Goal: Task Accomplishment & Management: Complete application form

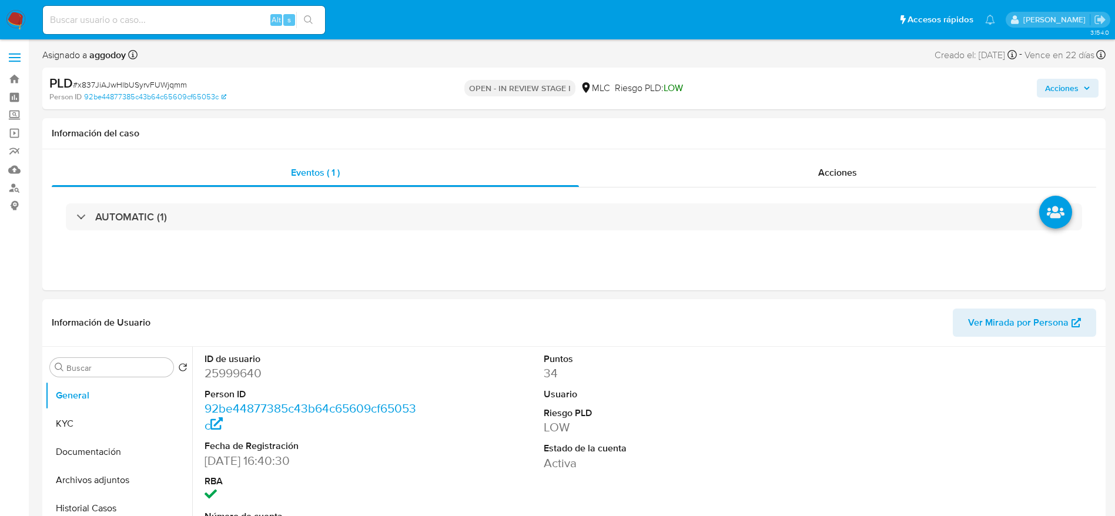
select select "10"
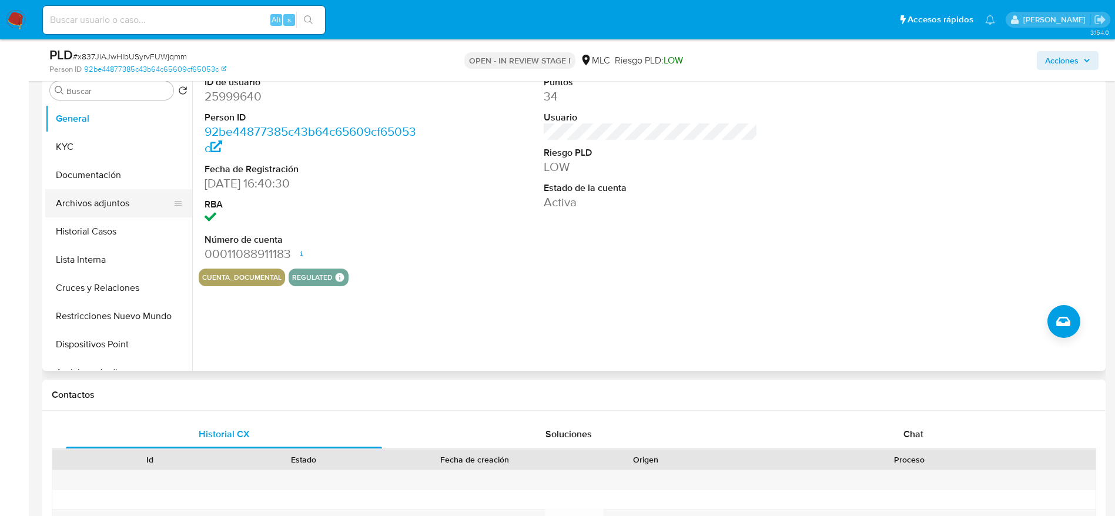
click at [111, 199] on button "Archivos adjuntos" at bounding box center [113, 203] width 137 height 28
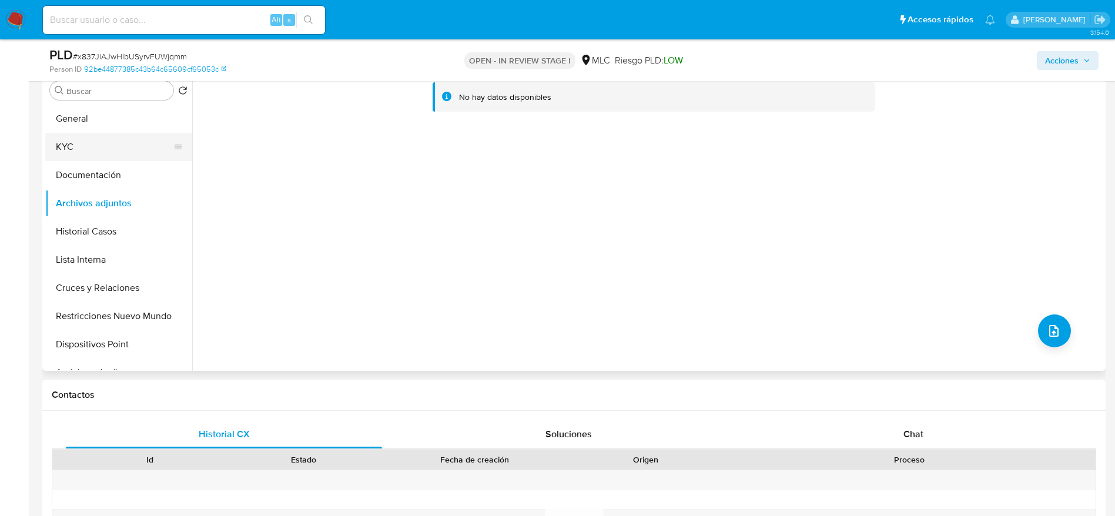
click at [100, 154] on button "KYC" at bounding box center [113, 147] width 137 height 28
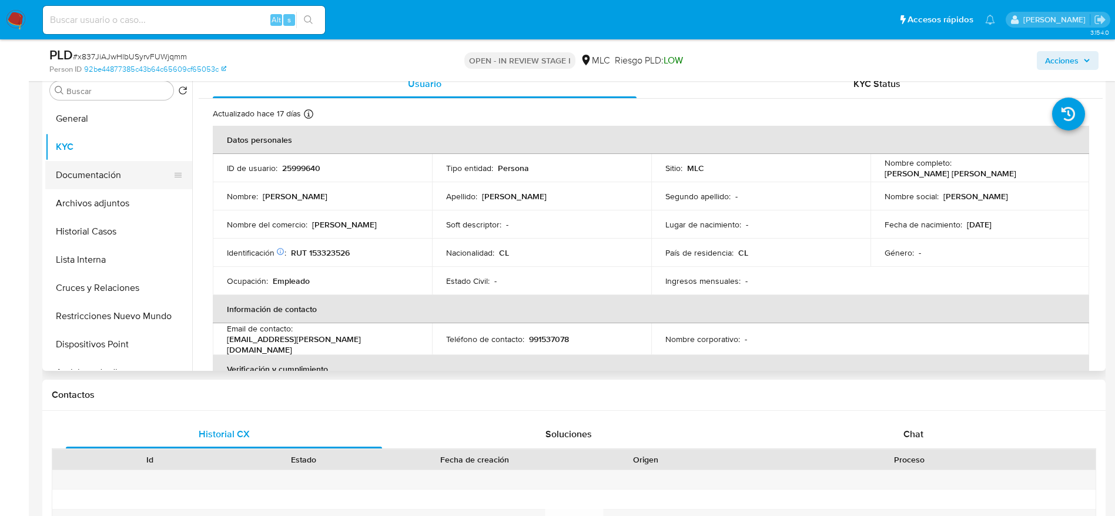
click at [99, 182] on button "Documentación" at bounding box center [113, 175] width 137 height 28
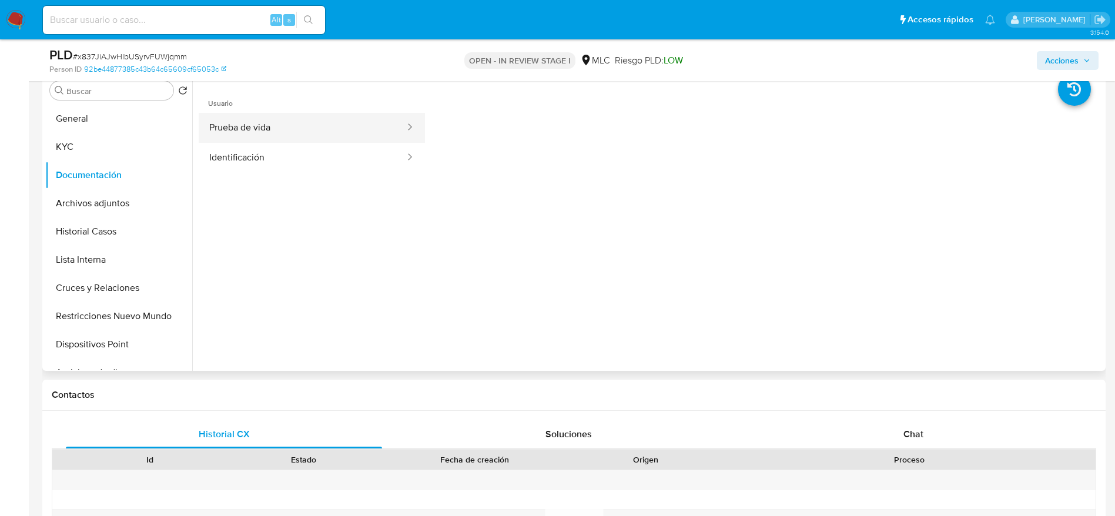
click at [270, 133] on button "Prueba de vida" at bounding box center [302, 128] width 207 height 30
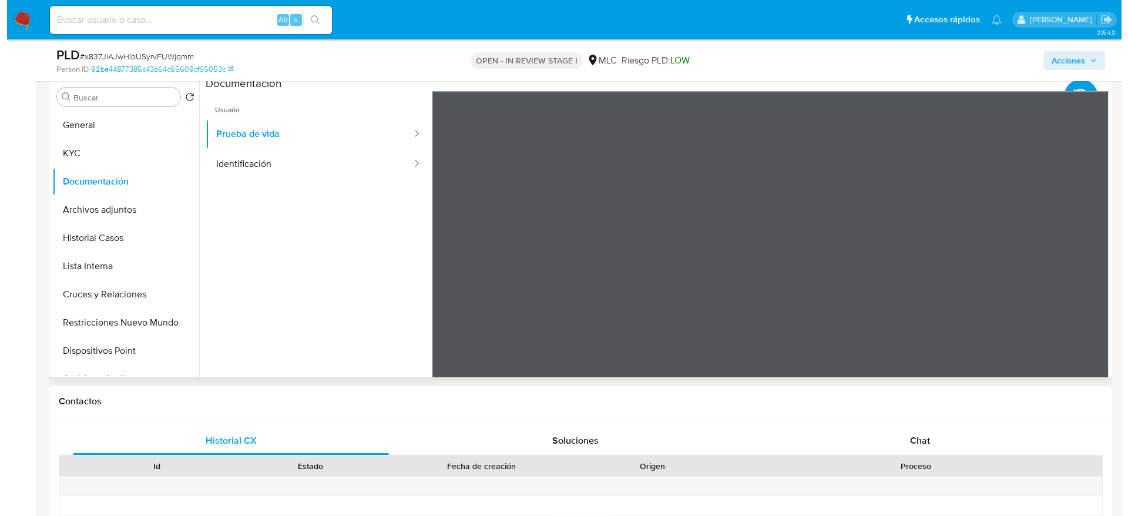
scroll to position [235, 0]
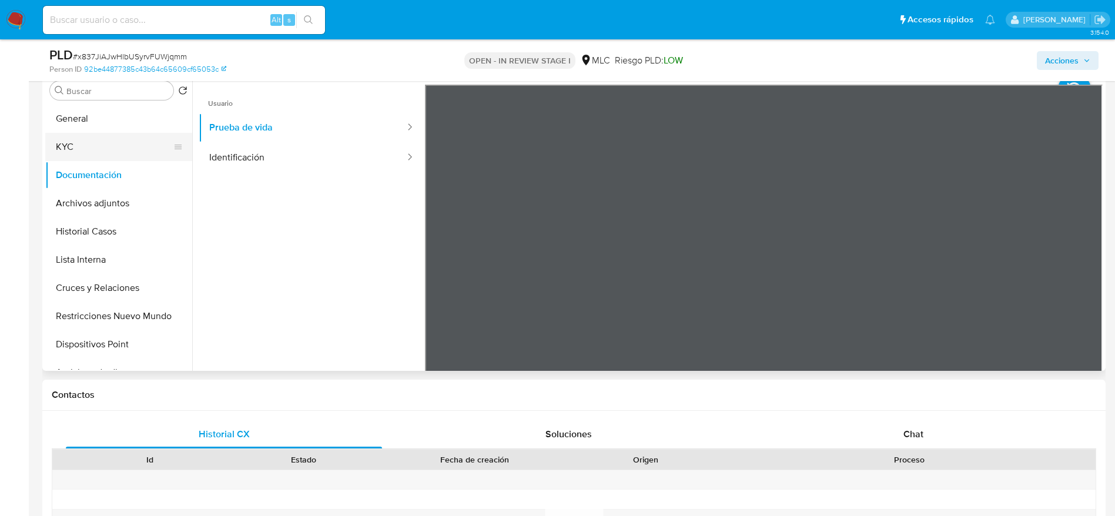
click at [91, 147] on button "KYC" at bounding box center [113, 147] width 137 height 28
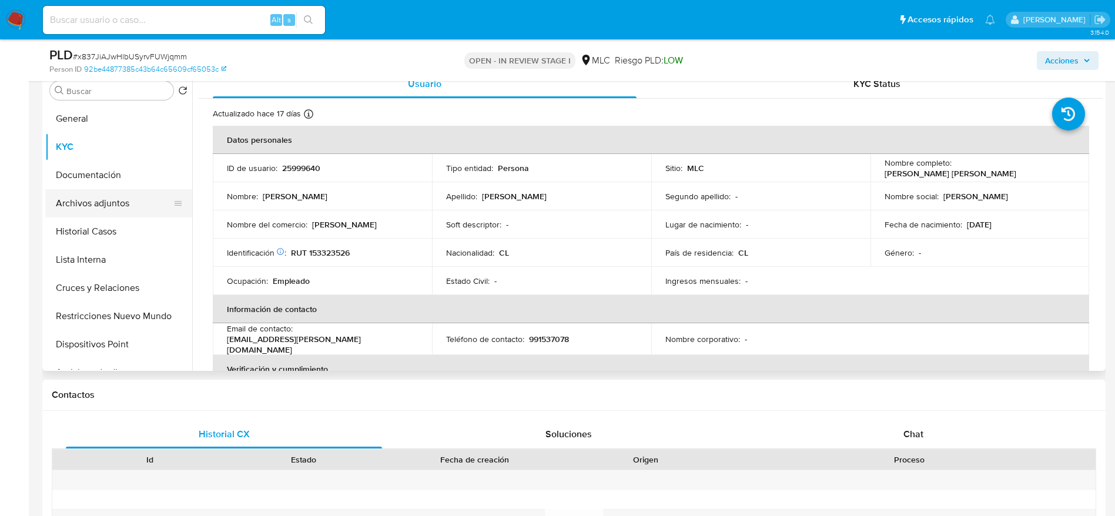
click at [125, 204] on button "Archivos adjuntos" at bounding box center [113, 203] width 137 height 28
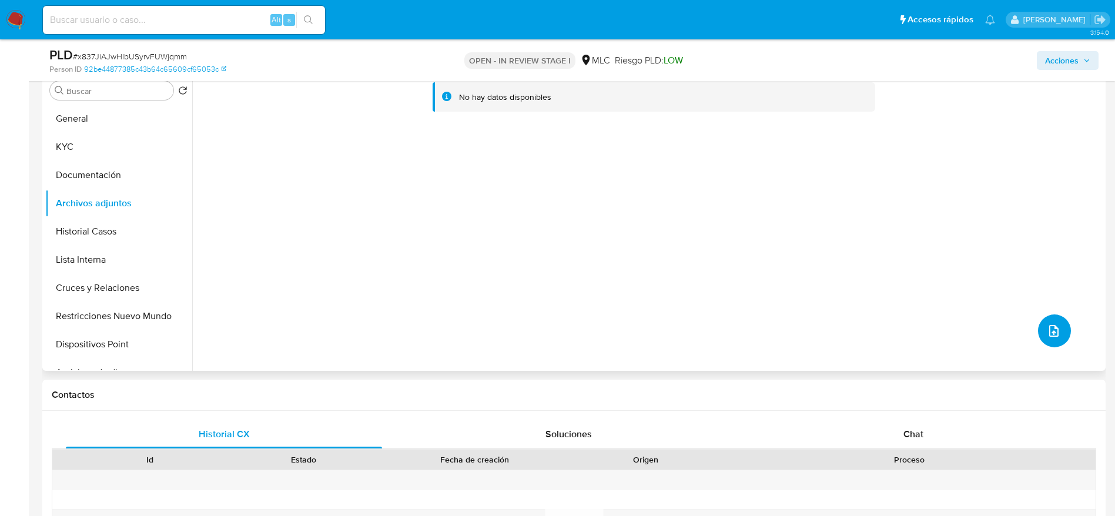
click at [1046, 337] on icon "upload-file" at bounding box center [1053, 331] width 14 height 14
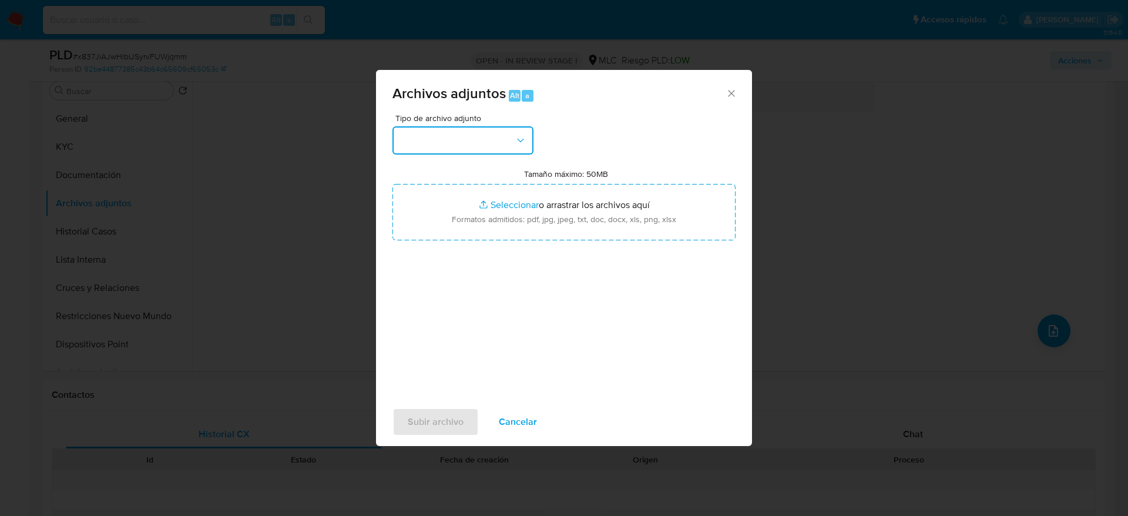
click at [485, 150] on button "button" at bounding box center [462, 140] width 141 height 28
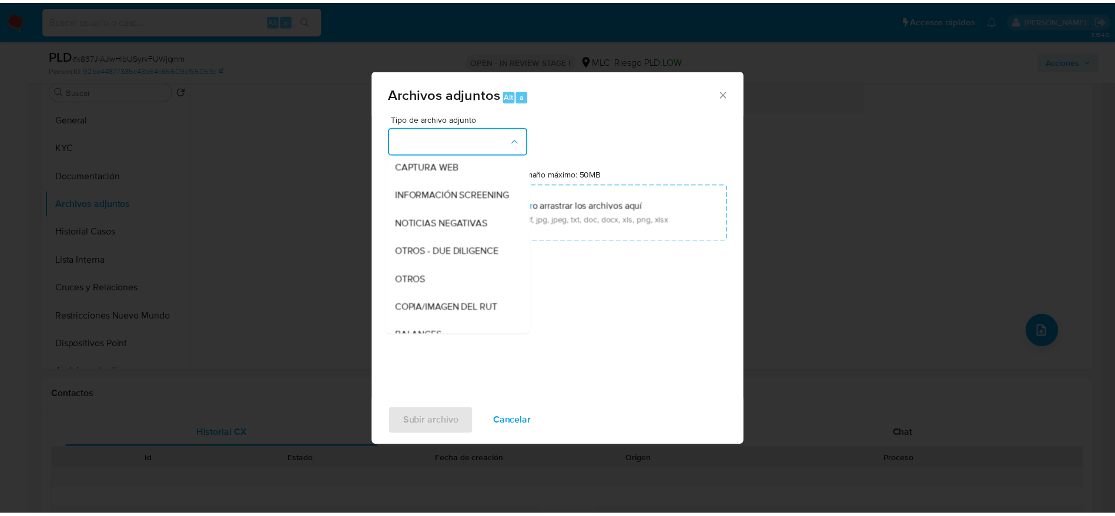
scroll to position [128, 0]
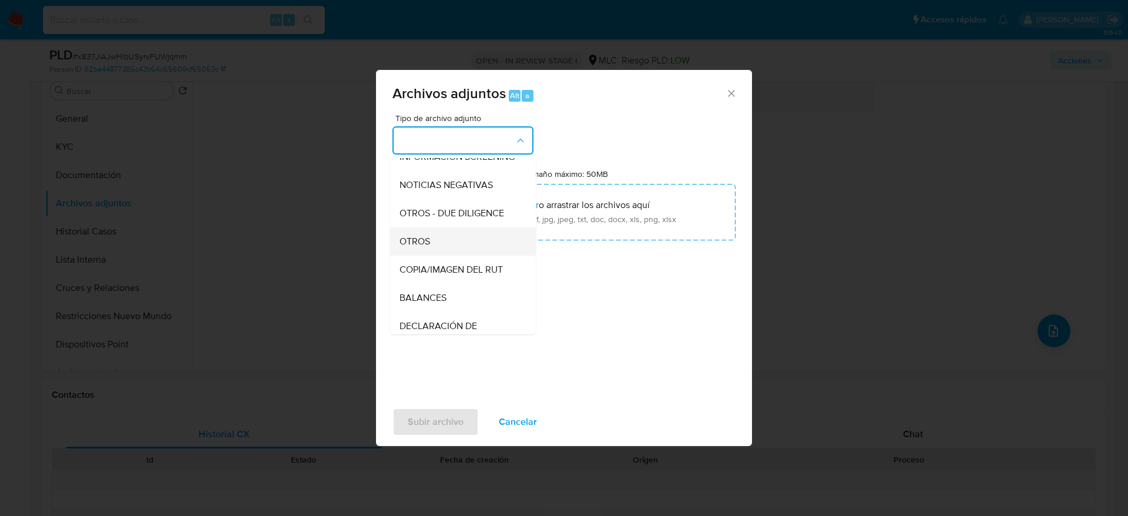
click at [452, 251] on div "OTROS" at bounding box center [460, 241] width 120 height 28
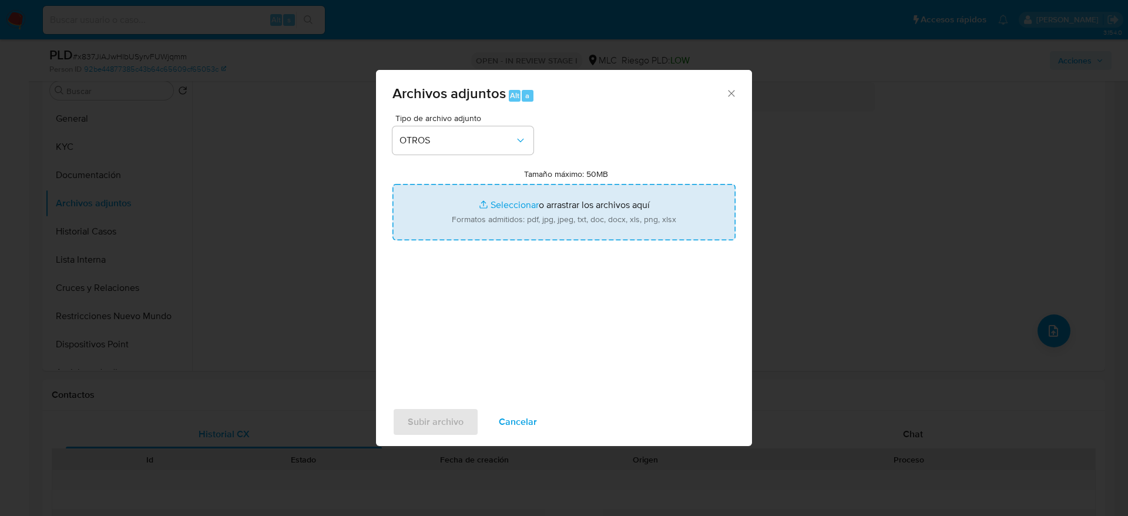
click at [468, 220] on input "Tamaño máximo: 50MB Seleccionar archivos" at bounding box center [563, 212] width 343 height 56
type input "C:\fakepath\25999640Movimientos.xlsx"
click at [585, 238] on input "Tamaño máximo: 50MB Seleccionar archivos" at bounding box center [563, 212] width 343 height 56
type input "C:\fakepath\Case Log - 25999640.pdf"
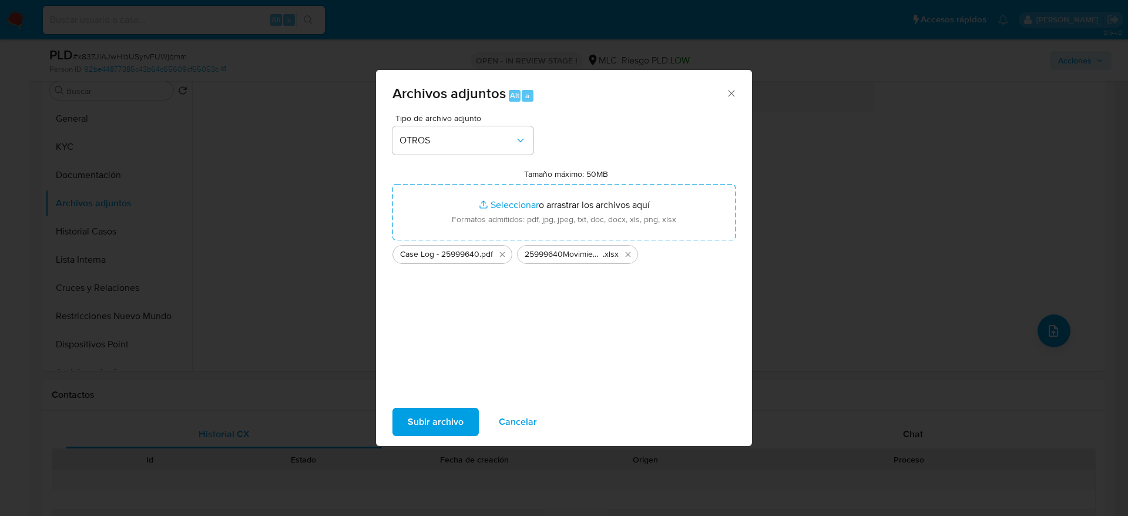
click at [424, 409] on span "Subir archivo" at bounding box center [436, 422] width 56 height 26
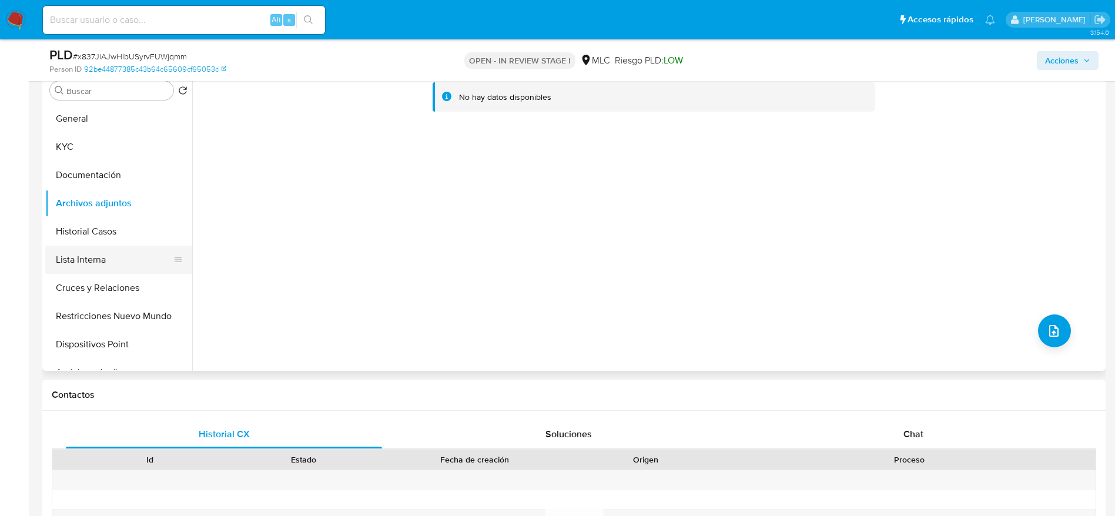
click at [59, 260] on button "Lista Interna" at bounding box center [113, 260] width 137 height 28
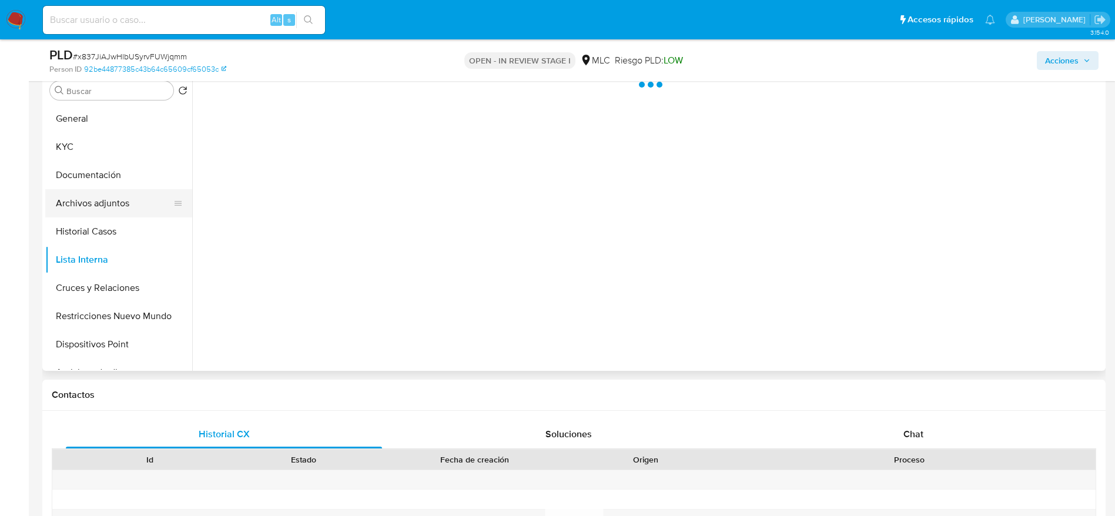
click at [71, 202] on button "Archivos adjuntos" at bounding box center [113, 203] width 137 height 28
click at [1053, 61] on span "Acciones" at bounding box center [1061, 60] width 33 height 19
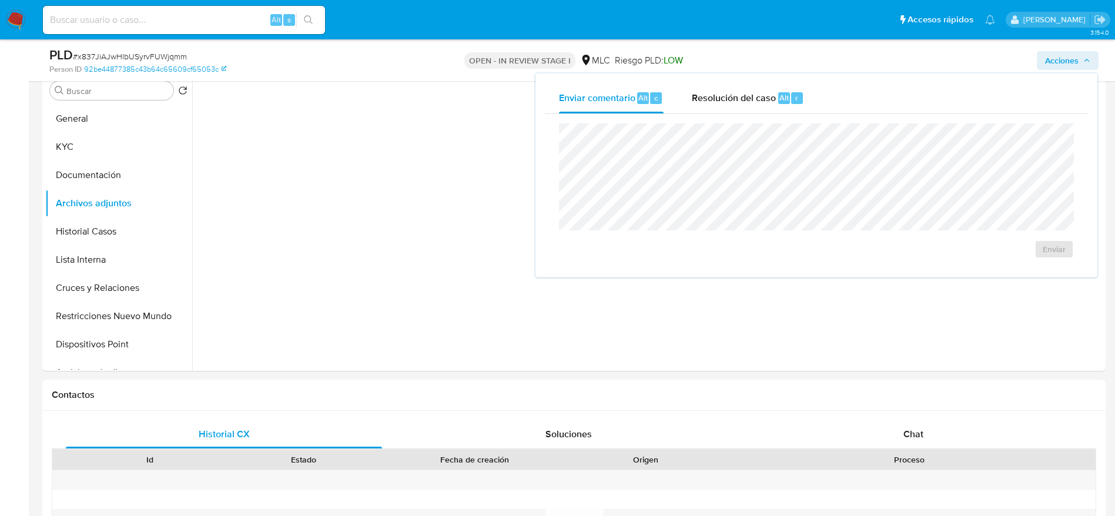
click at [719, 82] on div "Enviar comentario Alt c Resolución del caso Alt r Enviar" at bounding box center [816, 175] width 562 height 204
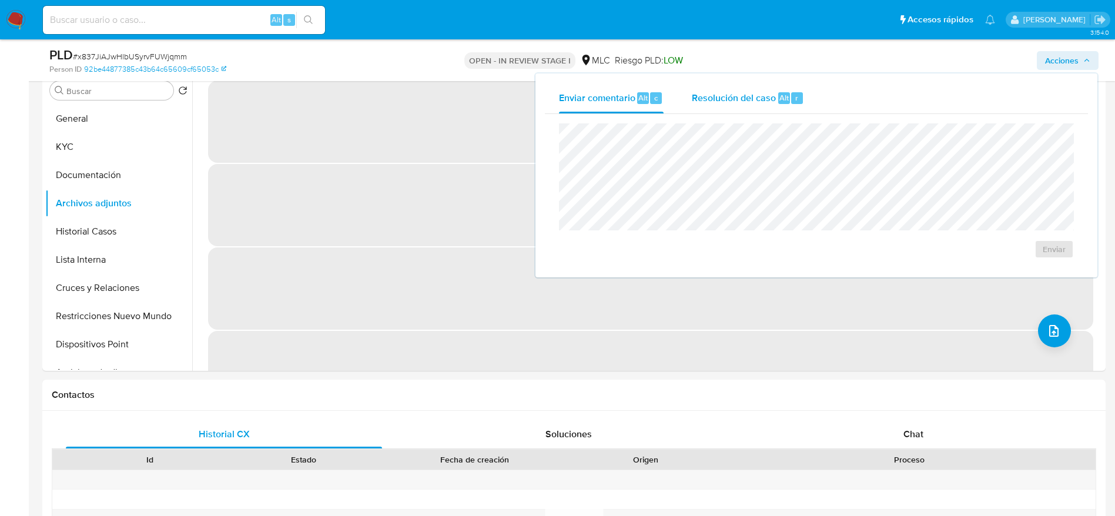
click at [720, 98] on span "Resolución del caso" at bounding box center [734, 97] width 84 height 14
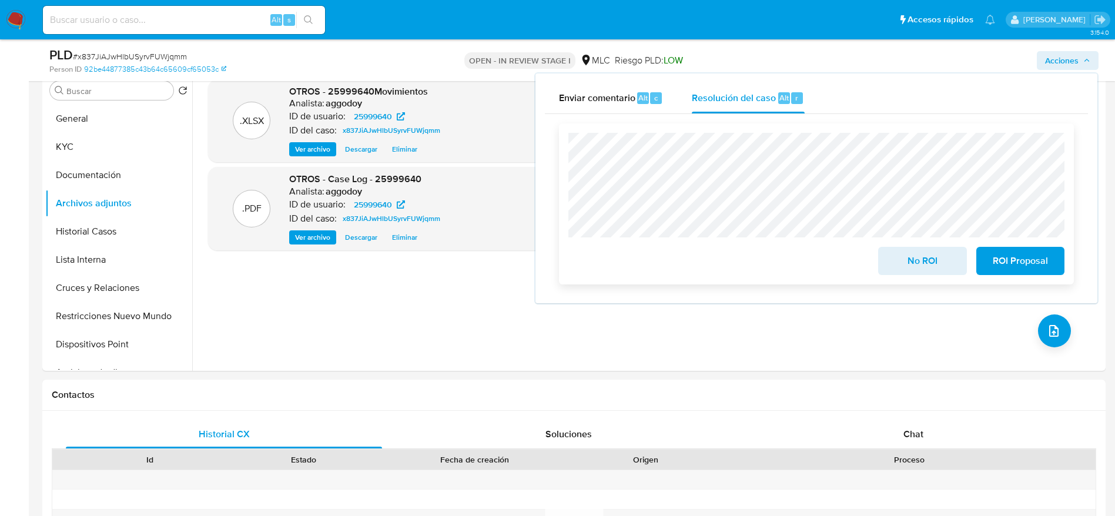
click at [1025, 269] on span "ROI Proposal" at bounding box center [1020, 261] width 58 height 26
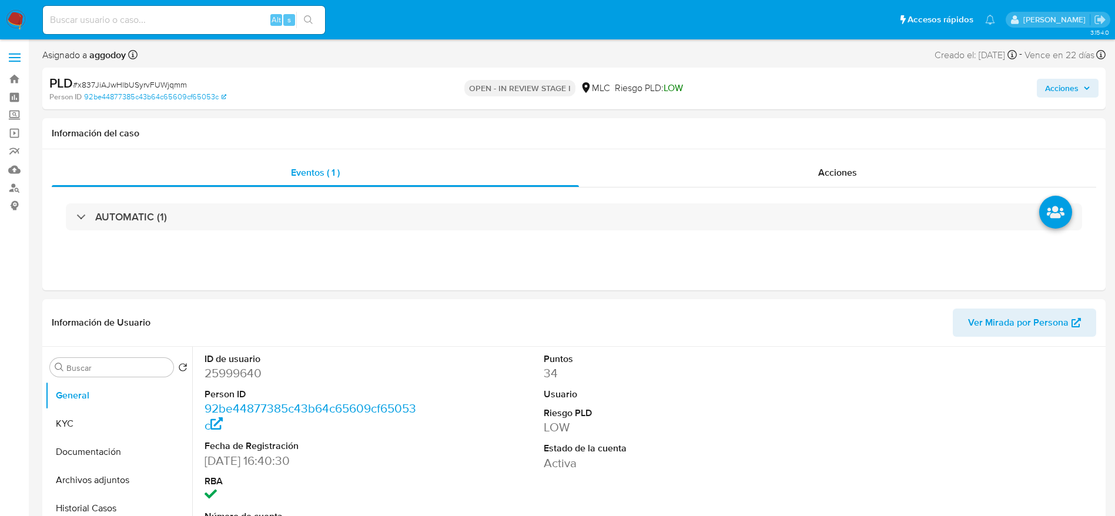
select select "10"
click at [130, 422] on button "KYC" at bounding box center [113, 424] width 137 height 28
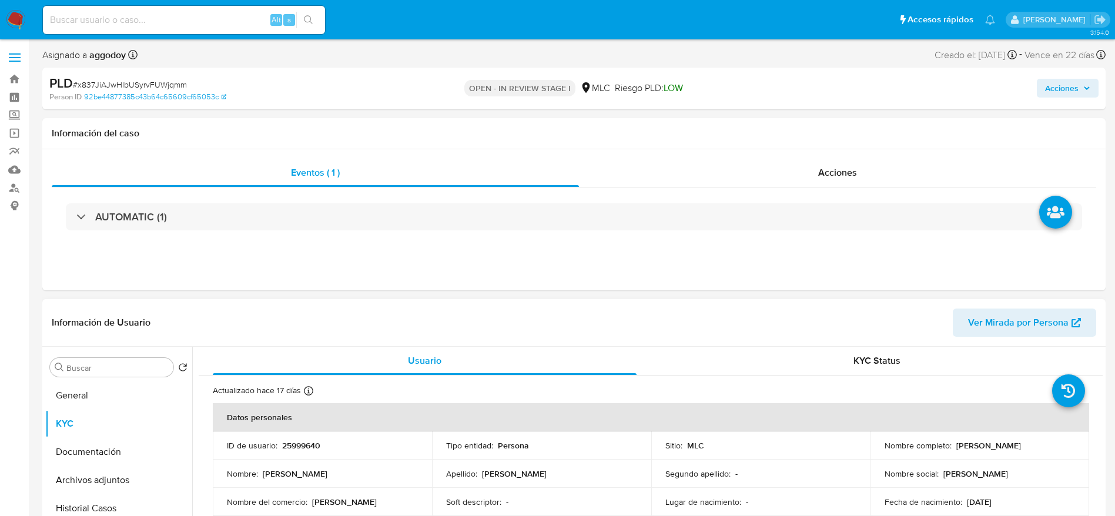
drag, startPoint x: 954, startPoint y: 445, endPoint x: 1073, endPoint y: 445, distance: 119.9
click at [1073, 445] on td "Nombre completo : Waldo Andrés Díaz Vásquez" at bounding box center [979, 445] width 219 height 28
copy p "Waldo Andrés Díaz Vásquez"
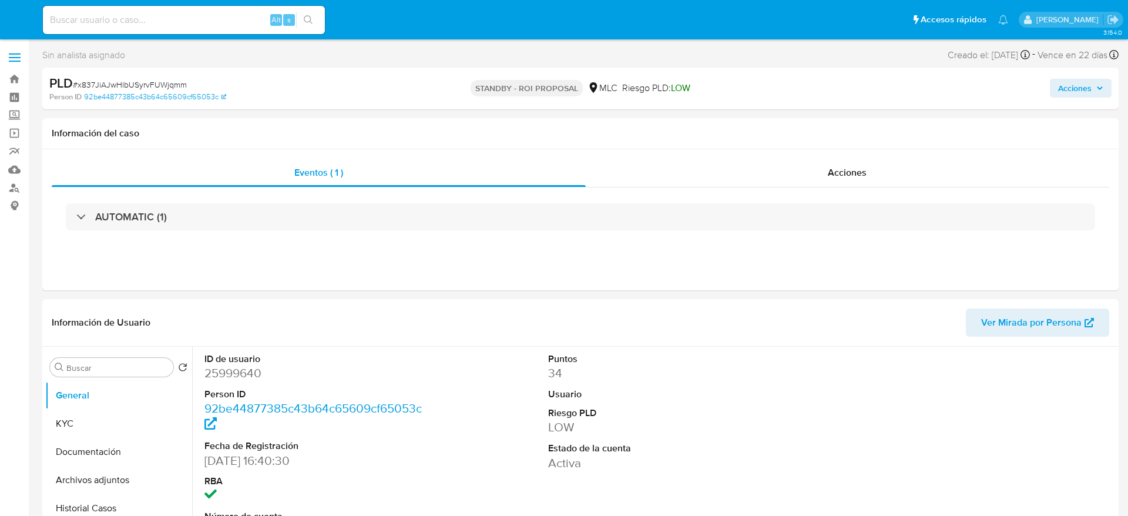
select select "10"
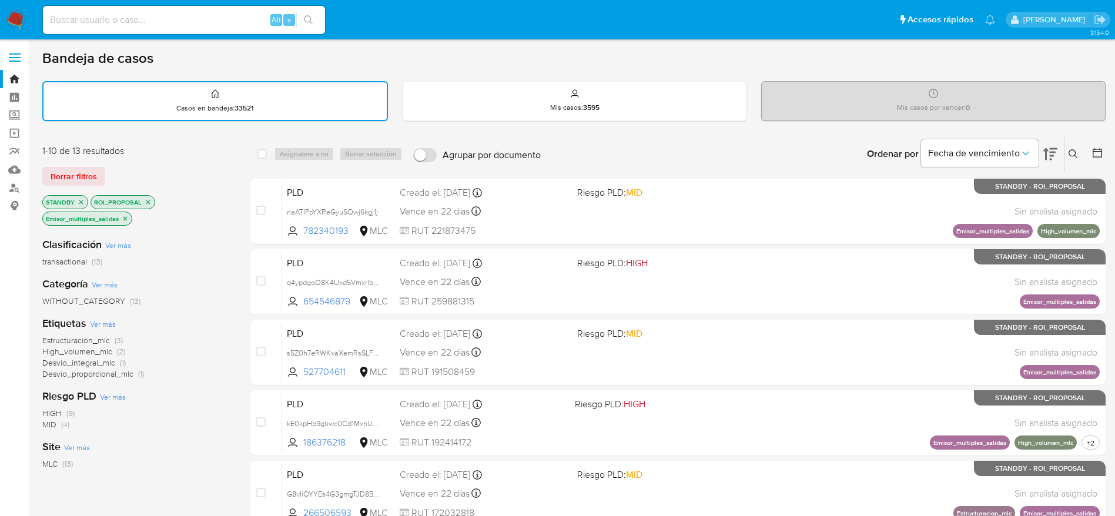
click at [1070, 155] on icon at bounding box center [1072, 153] width 9 height 9
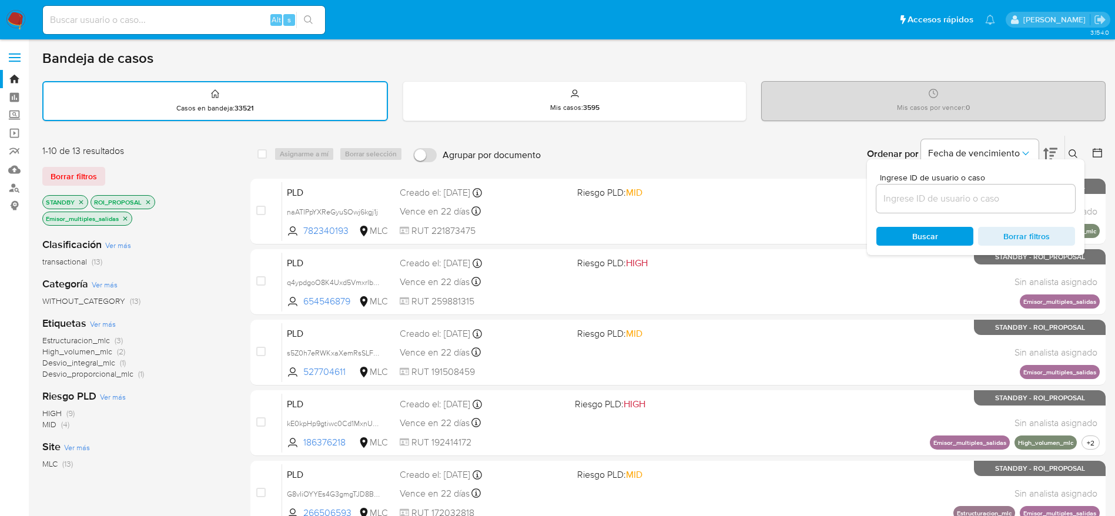
click at [900, 185] on div at bounding box center [975, 198] width 199 height 28
click at [910, 203] on input at bounding box center [975, 198] width 199 height 15
paste input "2283761264"
type input "2283761264"
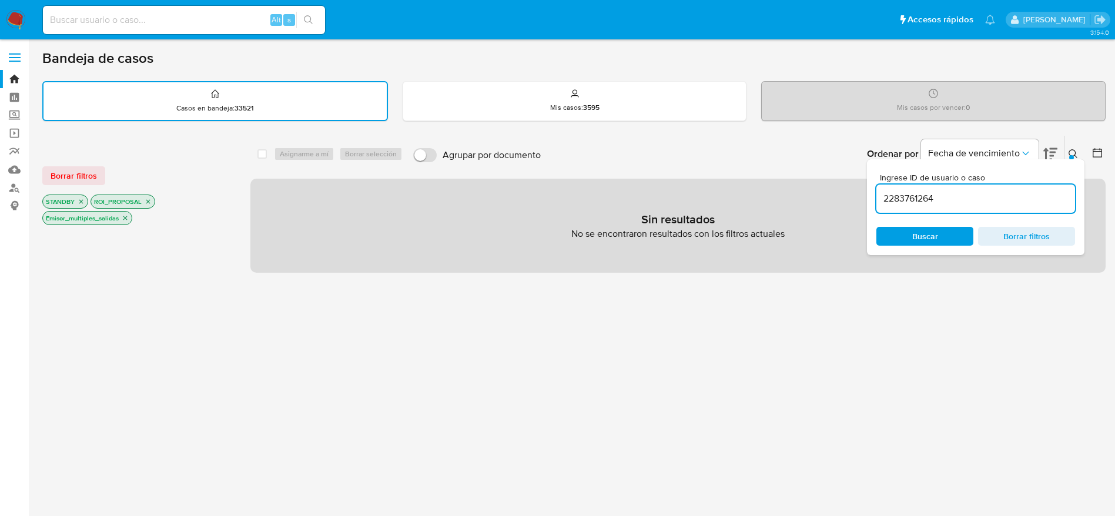
drag, startPoint x: 1069, startPoint y: 144, endPoint x: 1047, endPoint y: 152, distance: 23.0
click at [1069, 144] on div "Ingrese ID de usuario o caso 2283761264 Buscar Borrar filtros" at bounding box center [1074, 154] width 20 height 36
click at [143, 206] on p "ROI_PROPOSAL" at bounding box center [122, 201] width 63 height 13
click at [155, 200] on div "STANDBY ROI_PROPOSAL Emisor_multiples_salidas" at bounding box center [136, 210] width 188 height 33
click at [148, 200] on icon "close-filter" at bounding box center [148, 201] width 7 height 7
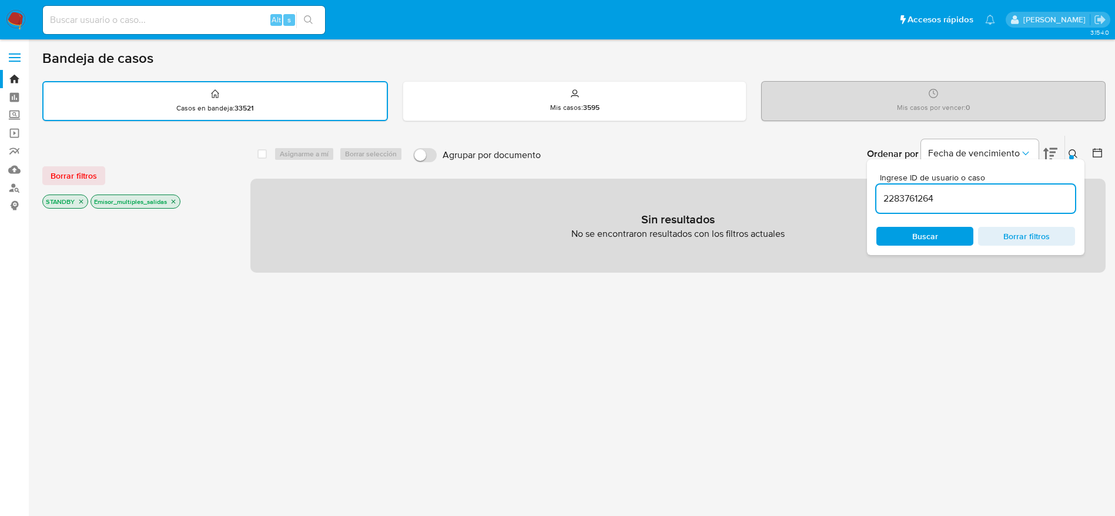
click at [81, 204] on icon "close-filter" at bounding box center [81, 201] width 7 height 7
click at [122, 204] on icon "close-filter" at bounding box center [125, 201] width 7 height 7
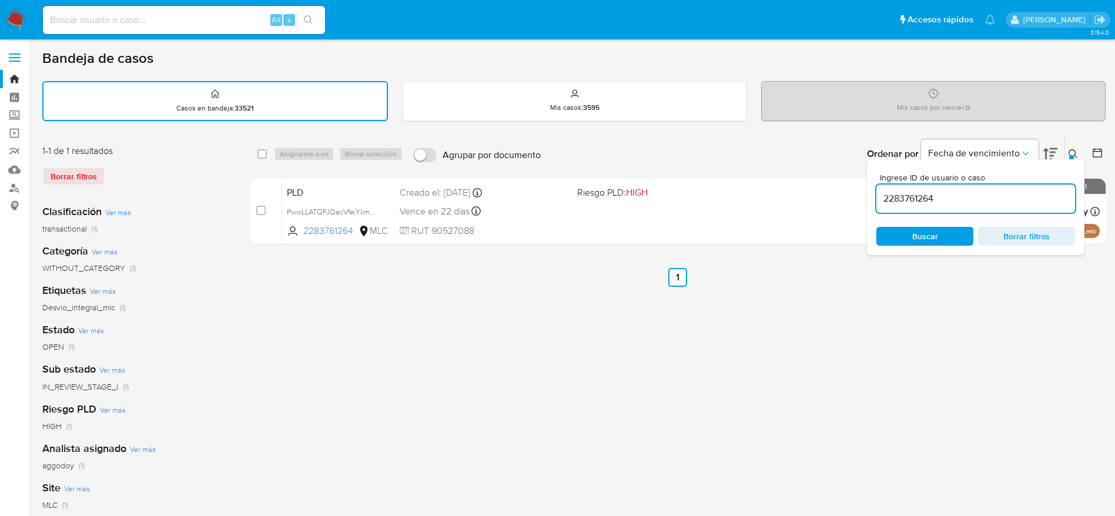
click at [1072, 159] on div "Ingrese ID de usuario o caso 2283761264 Buscar Borrar filtros" at bounding box center [975, 207] width 217 height 96
click at [1071, 152] on icon at bounding box center [1072, 153] width 9 height 9
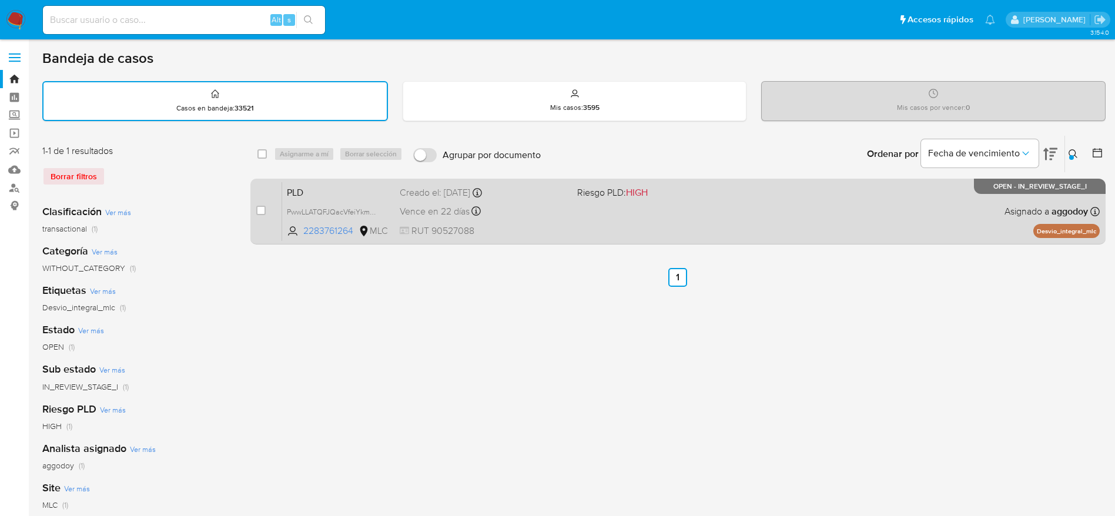
click at [795, 222] on div "PLD PwwLLATQFJQacVfeiYkmH6cE 2283761264 MLC Riesgo PLD: HIGH Creado el: 12/06/2…" at bounding box center [690, 211] width 817 height 59
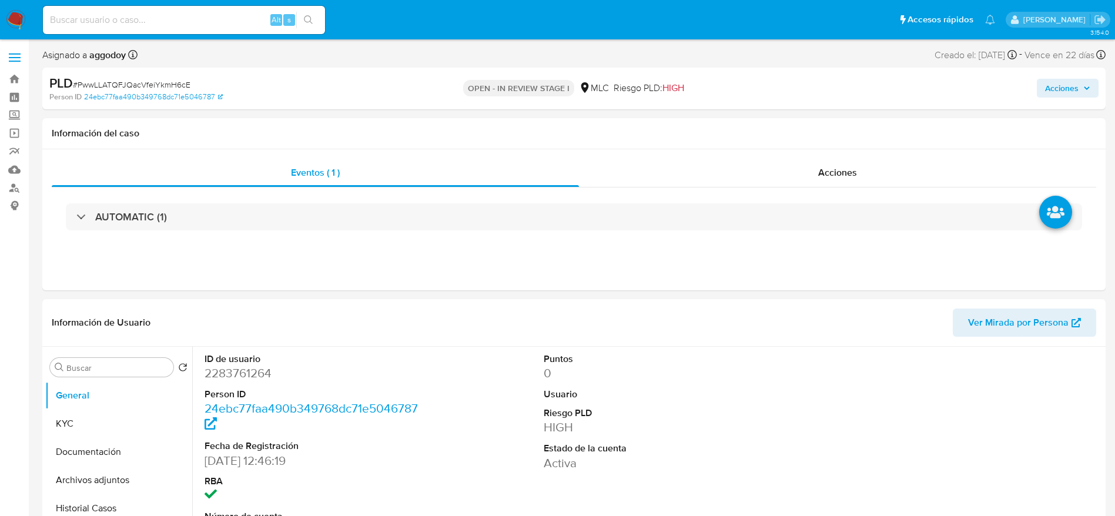
select select "10"
